Goal: Information Seeking & Learning: Learn about a topic

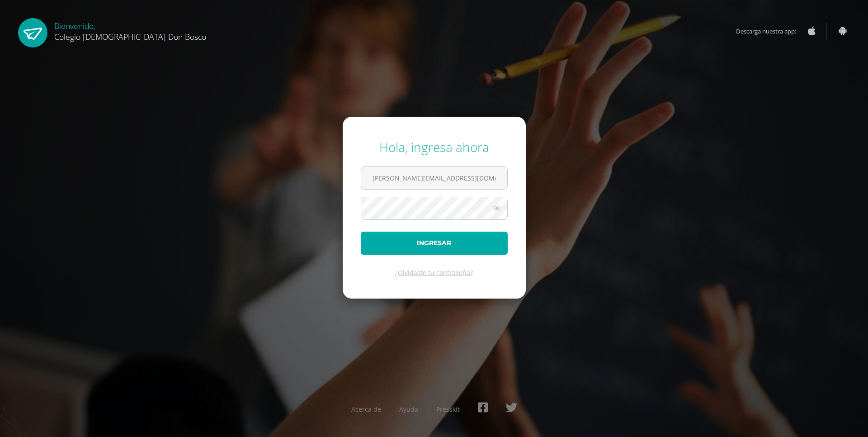
type input "[PERSON_NAME][EMAIL_ADDRESS][DOMAIN_NAME]"
click at [439, 240] on button "Ingresar" at bounding box center [434, 242] width 147 height 23
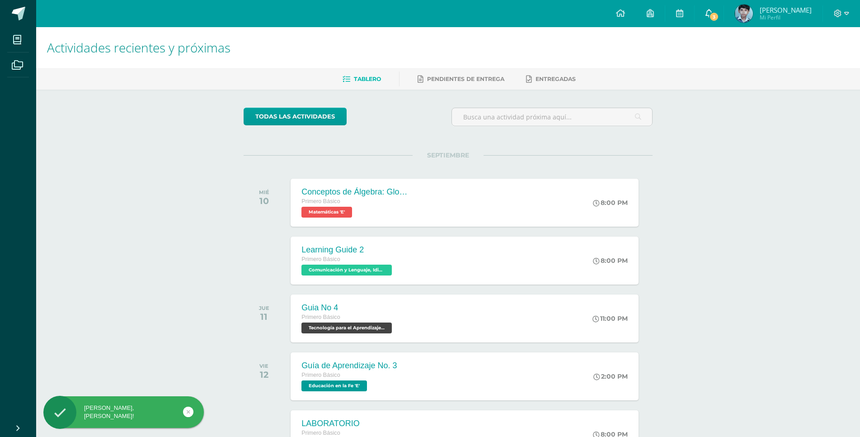
click at [717, 17] on span "3" at bounding box center [714, 17] width 10 height 10
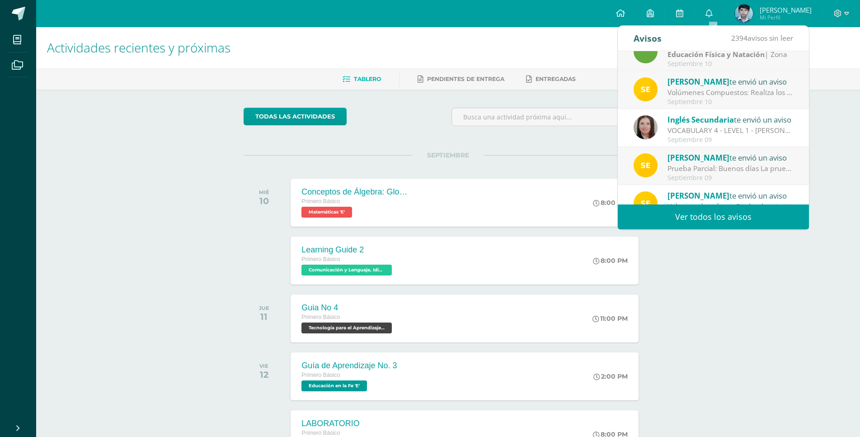
scroll to position [61, 0]
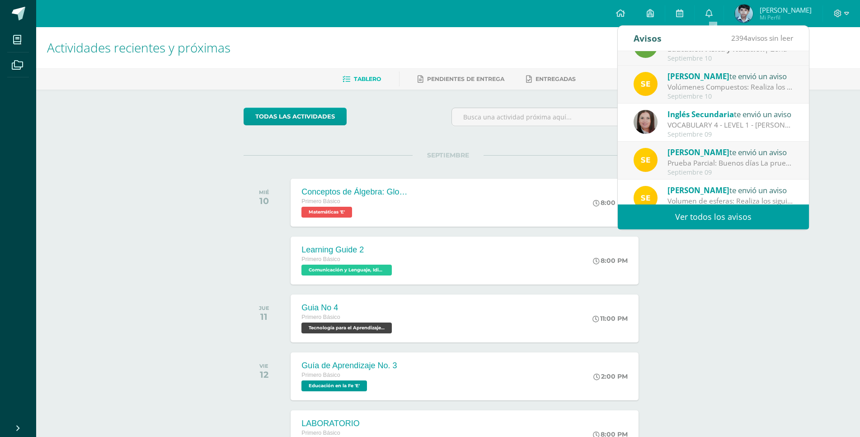
click at [696, 122] on div "VOCABULARY 4 - LEVEL 1 - [PERSON_NAME]: Dear students, I'm sending you the docu…" at bounding box center [731, 125] width 126 height 10
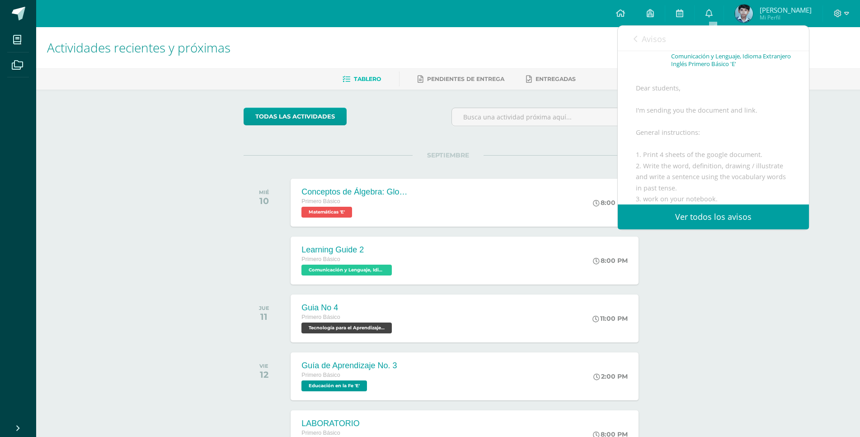
scroll to position [60, 0]
drag, startPoint x: 698, startPoint y: 163, endPoint x: 664, endPoint y: 163, distance: 33.9
click at [664, 163] on div "Dear students, I'm sending you the document and link. General instructions: 1. …" at bounding box center [713, 244] width 155 height 328
copy div "past tense."
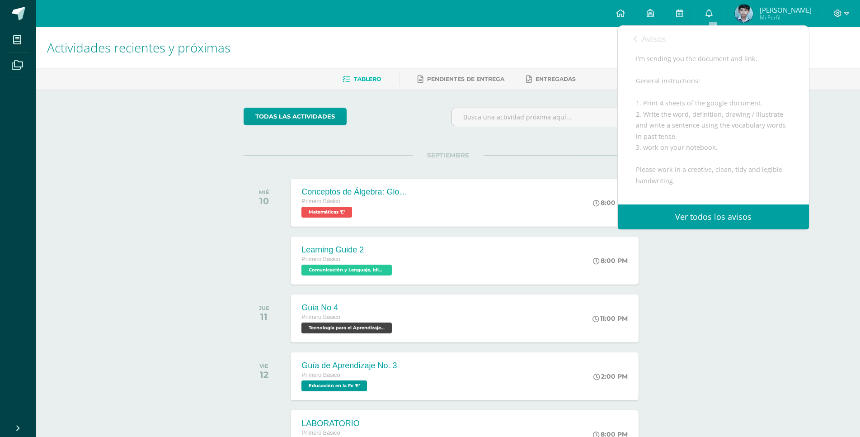
click at [830, 185] on div "Actividades recientes y próximas Tablero Pendientes de entrega Entregadas todas…" at bounding box center [448, 300] width 824 height 546
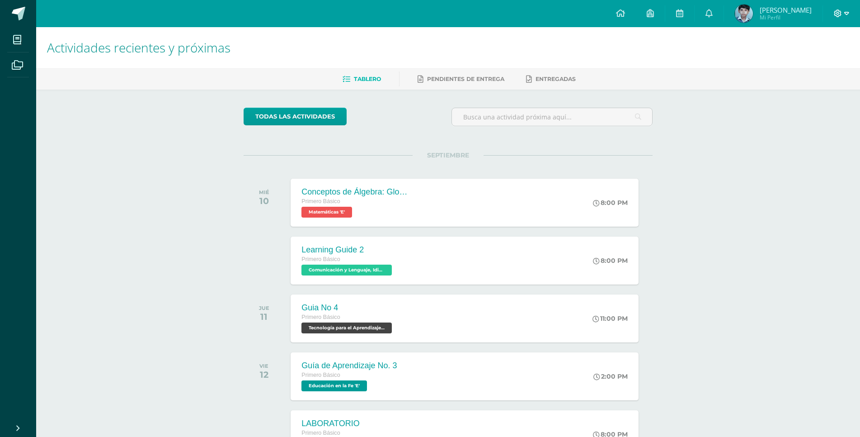
click at [846, 14] on icon at bounding box center [846, 13] width 5 height 8
click at [787, 152] on div "Actividades recientes y próximas Tablero Pendientes de entrega Entregadas todas…" at bounding box center [448, 300] width 824 height 546
click at [363, 273] on span "Comunicación y Lenguaje, Idioma Extranjero Inglés 'E'" at bounding box center [345, 269] width 91 height 11
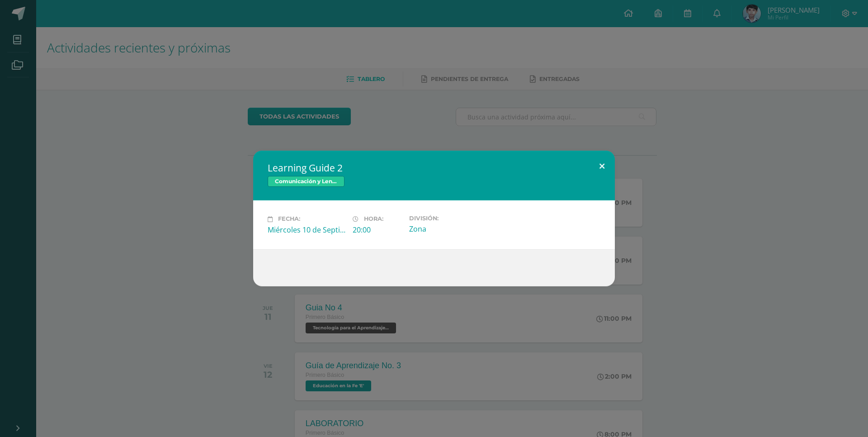
click at [604, 166] on button at bounding box center [602, 166] width 26 height 31
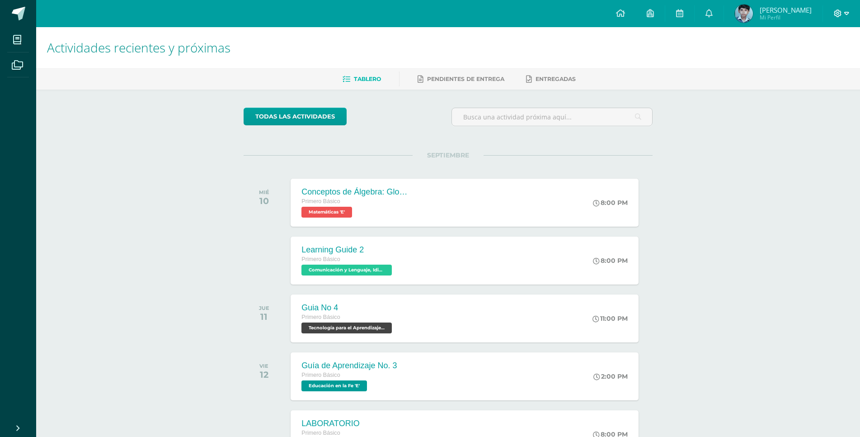
click at [844, 14] on icon at bounding box center [846, 13] width 5 height 8
click at [807, 63] on span "Cerrar sesión" at bounding box center [818, 61] width 41 height 9
